Goal: Task Accomplishment & Management: Use online tool/utility

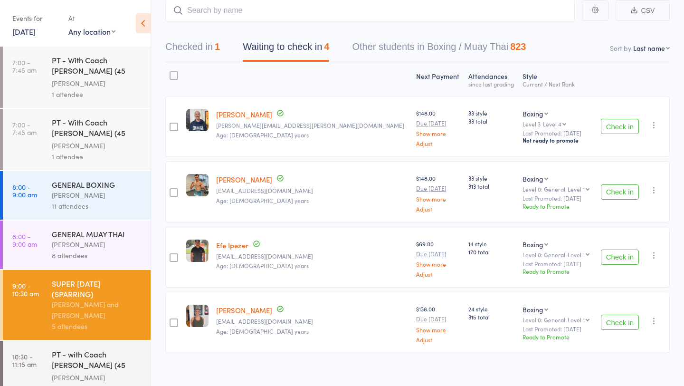
scroll to position [12, 0]
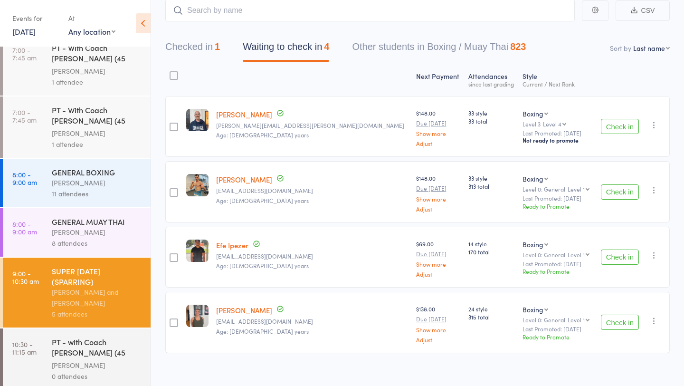
click at [201, 51] on button "Checked in 1" at bounding box center [192, 49] width 55 height 25
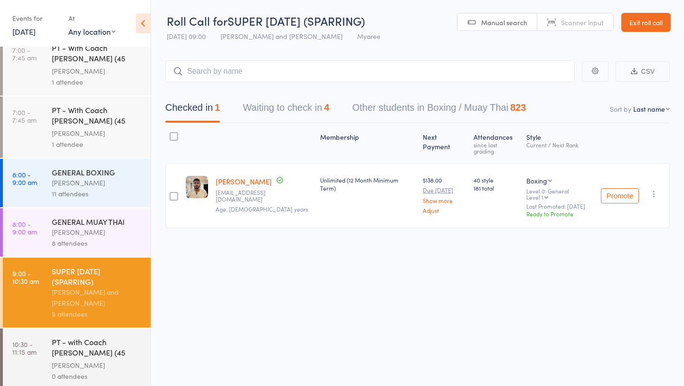
scroll to position [0, 0]
click at [297, 107] on button "Waiting to check in 4" at bounding box center [286, 109] width 86 height 25
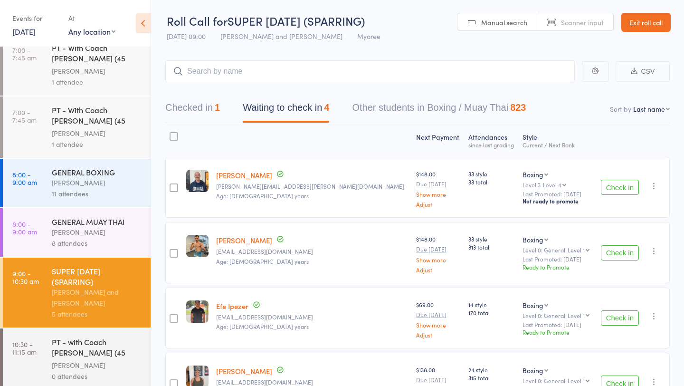
scroll to position [61, 0]
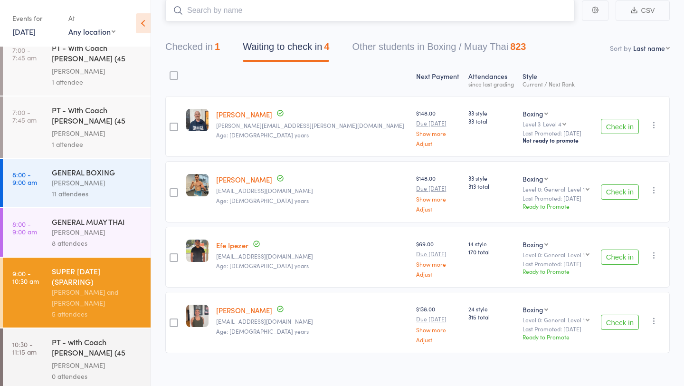
click at [240, 11] on input "search" at bounding box center [369, 11] width 409 height 22
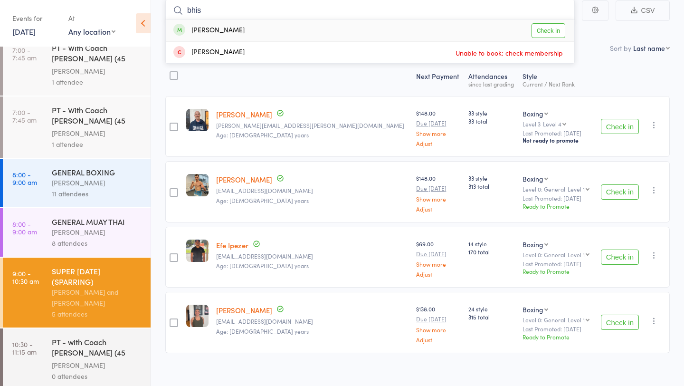
type input "bhis"
click at [549, 28] on link "Check in" at bounding box center [548, 30] width 34 height 15
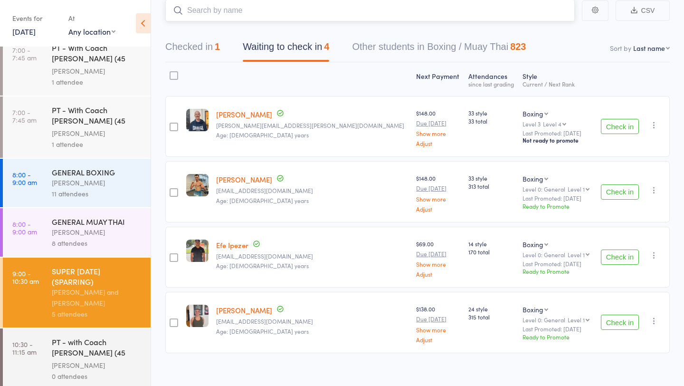
scroll to position [61, 0]
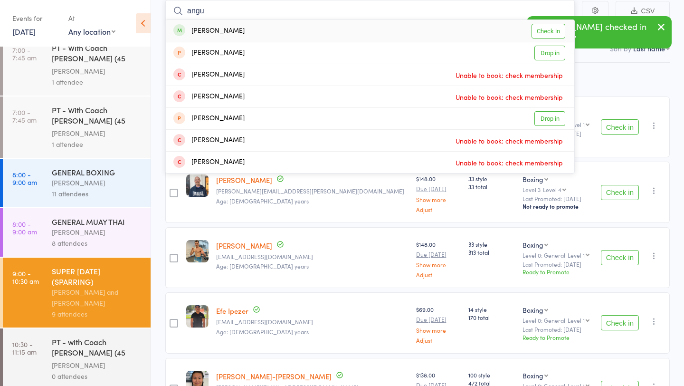
type input "angu"
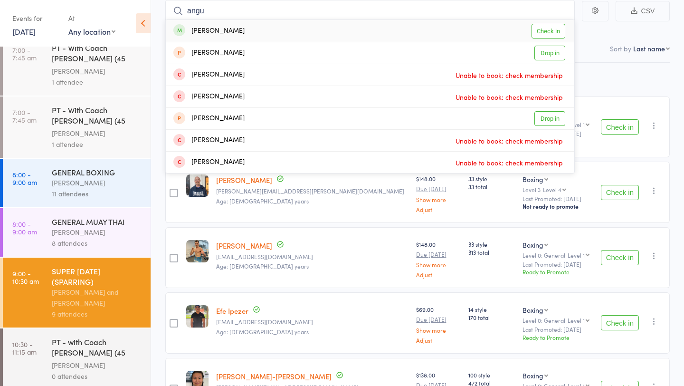
click at [546, 33] on link "Check in" at bounding box center [548, 31] width 34 height 15
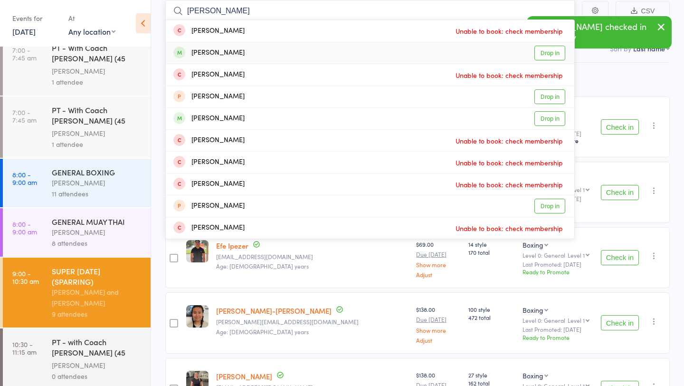
type input "[PERSON_NAME]"
click at [556, 52] on link "Drop in" at bounding box center [549, 53] width 31 height 15
